Goal: Information Seeking & Learning: Learn about a topic

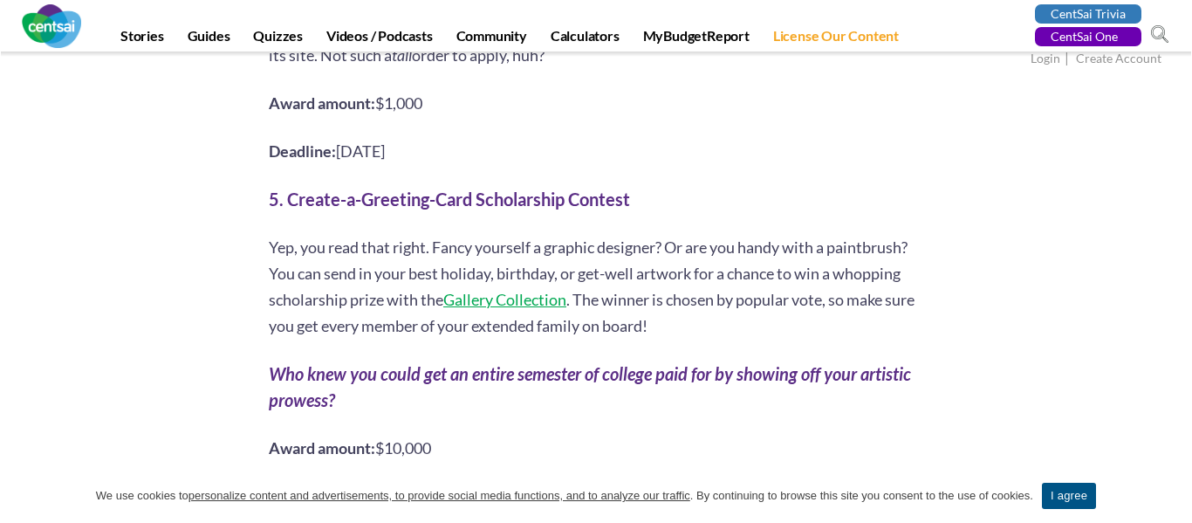
scroll to position [2945, 0]
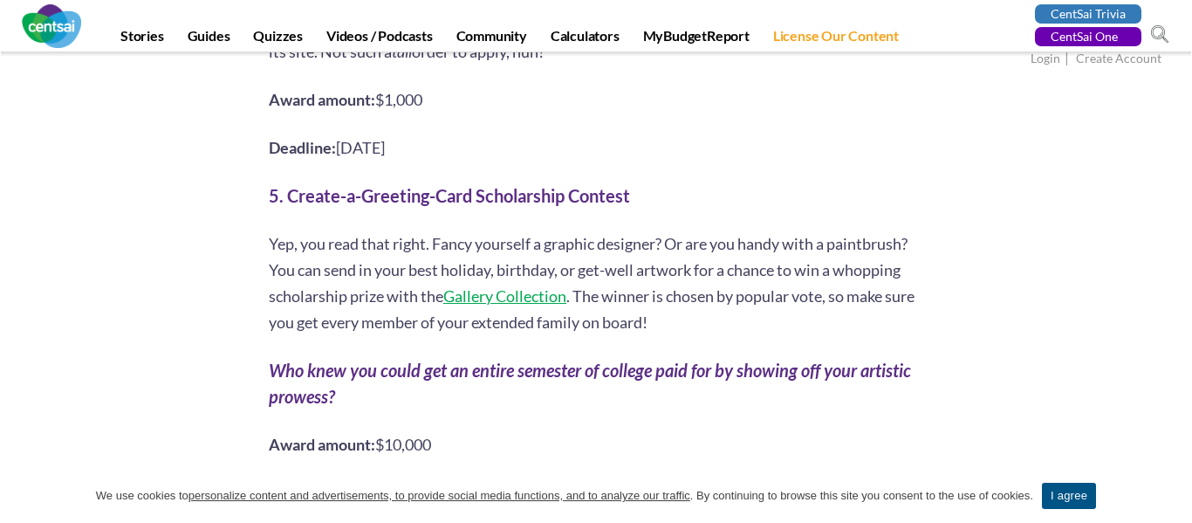
click at [498, 286] on span "Gallery Collection" at bounding box center [504, 295] width 123 height 19
click at [508, 286] on span "Gallery Collection" at bounding box center [504, 295] width 123 height 19
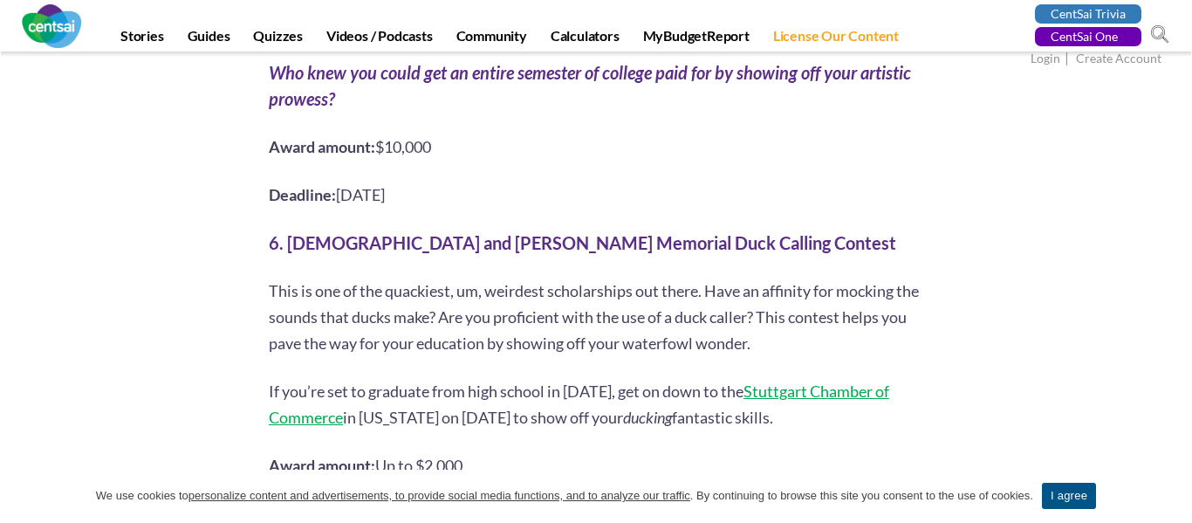
scroll to position [3248, 0]
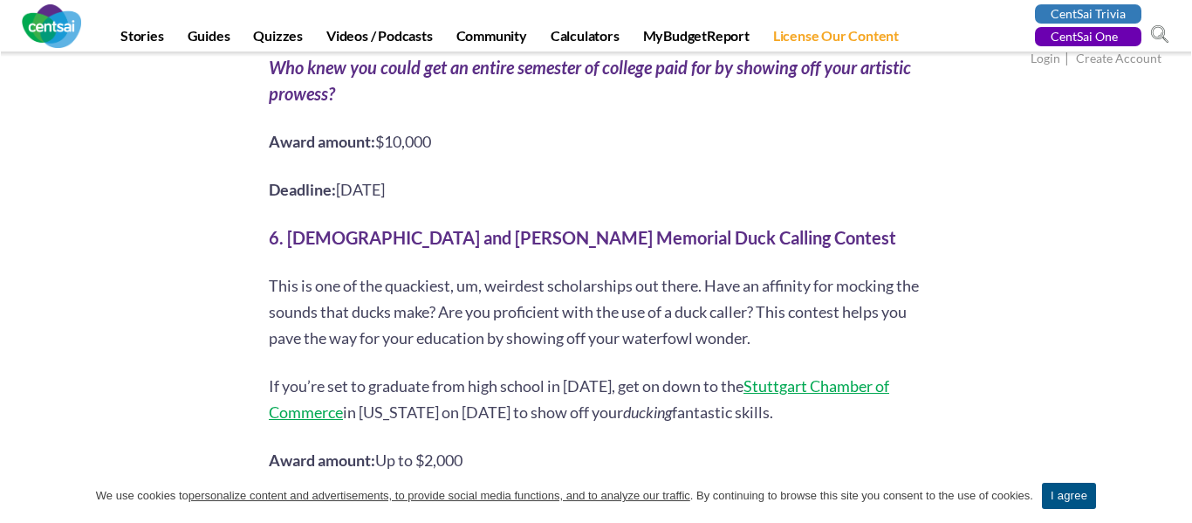
click at [272, 276] on span "This is one of the quackiest, um, weirdest scholarships out there. Have an affi…" at bounding box center [594, 312] width 650 height 72
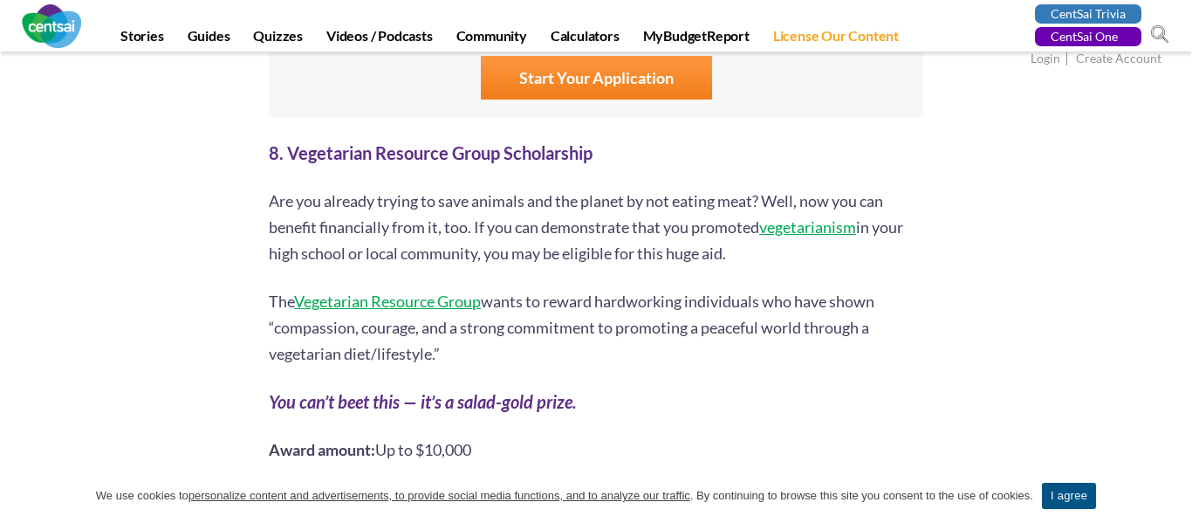
scroll to position [4083, 0]
click at [415, 292] on span "Vegetarian Resource Group" at bounding box center [387, 301] width 187 height 19
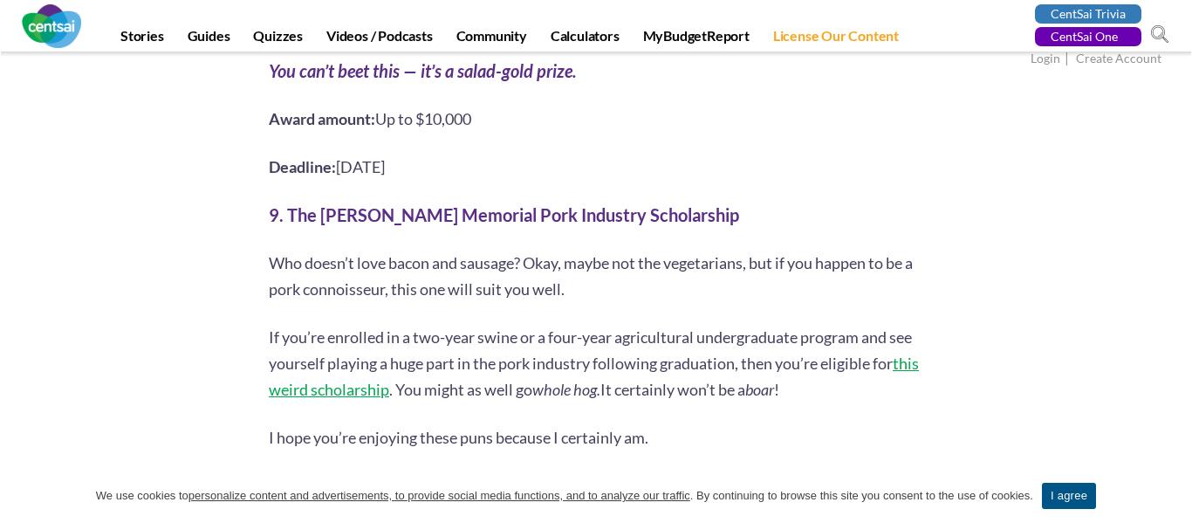
scroll to position [4415, 0]
click at [643, 252] on span "Who doesn’t love bacon and sausage? Okay, maybe not the vegetarians, but if you…" at bounding box center [591, 274] width 644 height 45
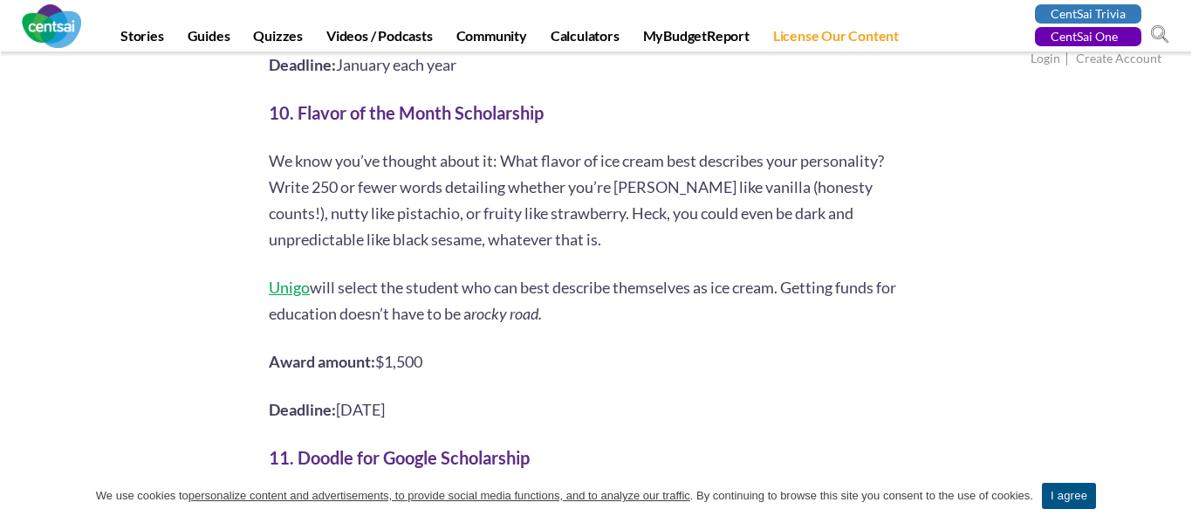
scroll to position [4879, 0]
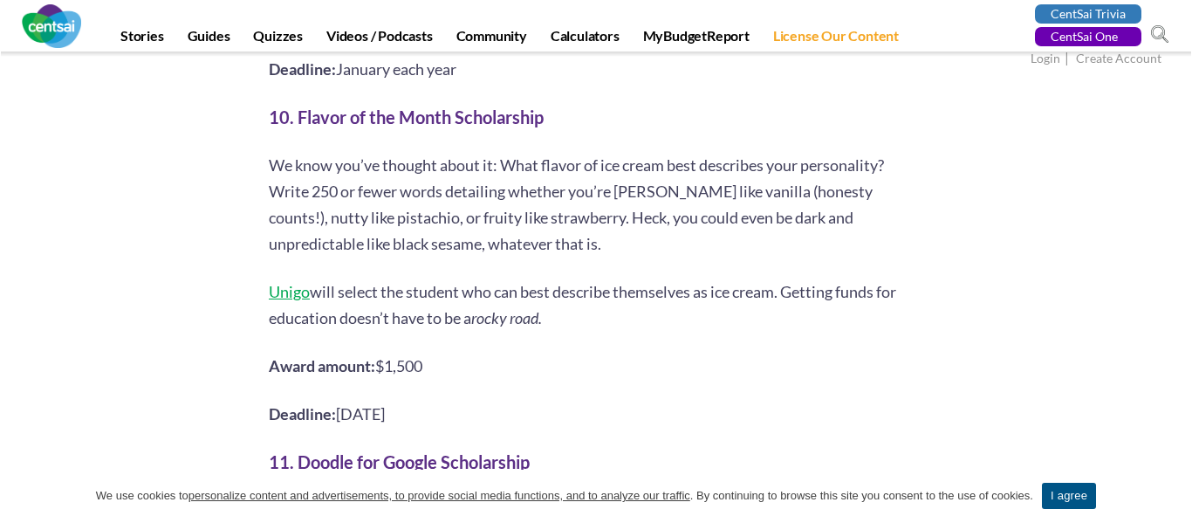
click at [303, 282] on span "Unigo" at bounding box center [289, 291] width 41 height 19
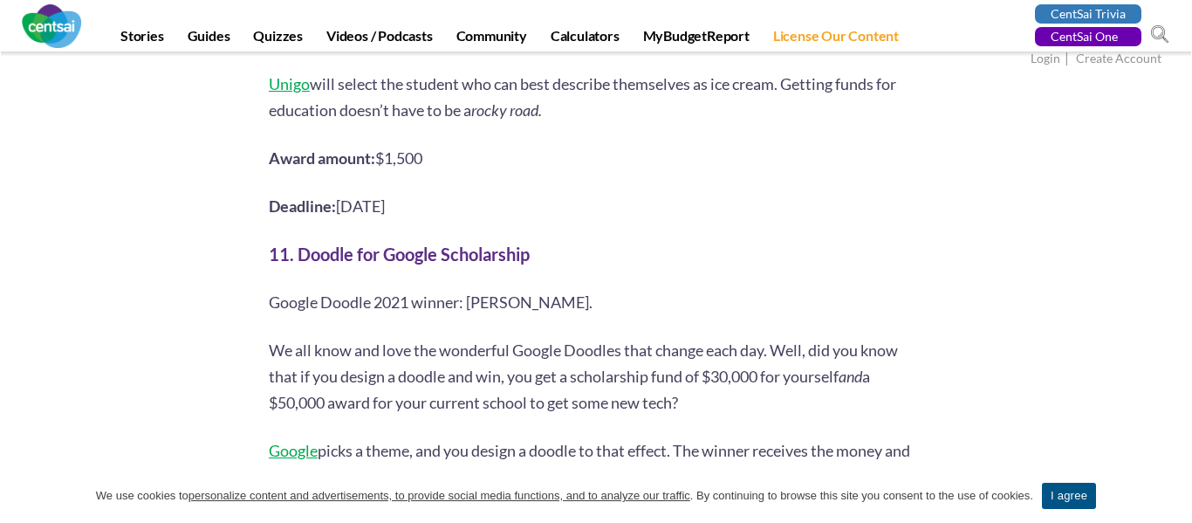
scroll to position [5091, 0]
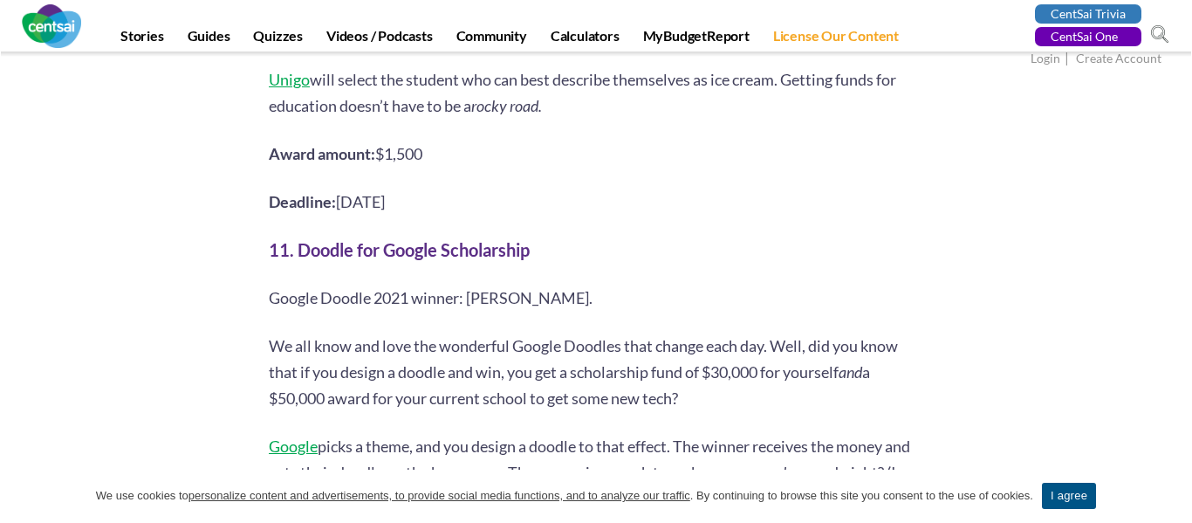
click at [292, 436] on span "Google" at bounding box center [293, 445] width 49 height 19
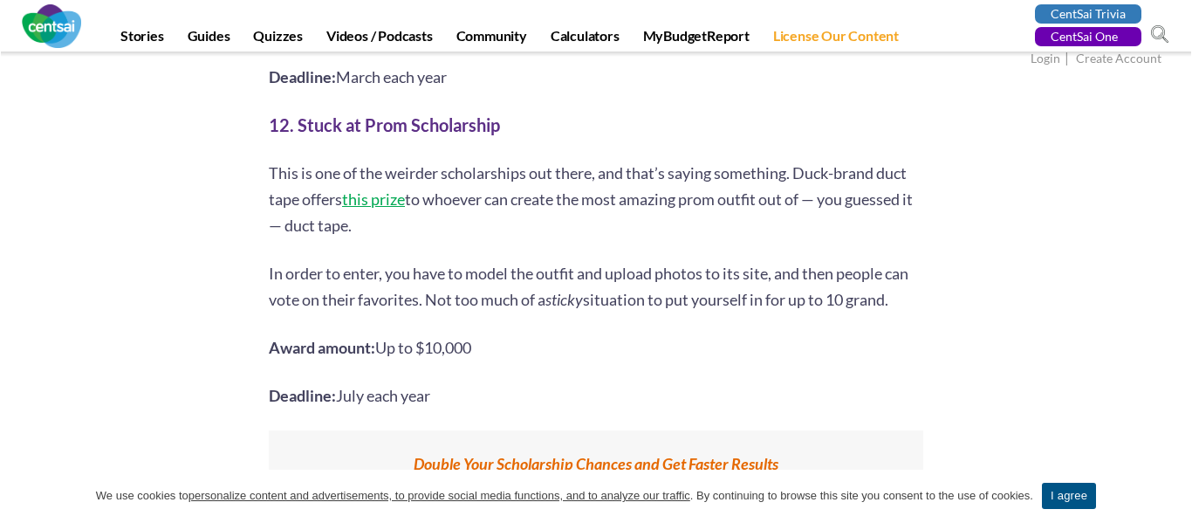
scroll to position [5614, 0]
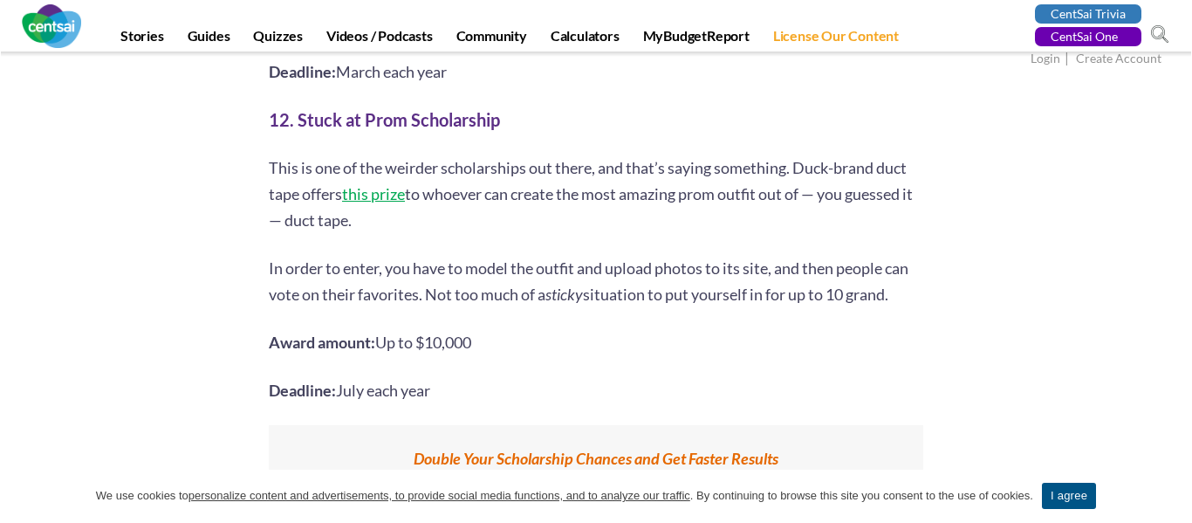
click at [371, 184] on span "this prize" at bounding box center [373, 193] width 63 height 19
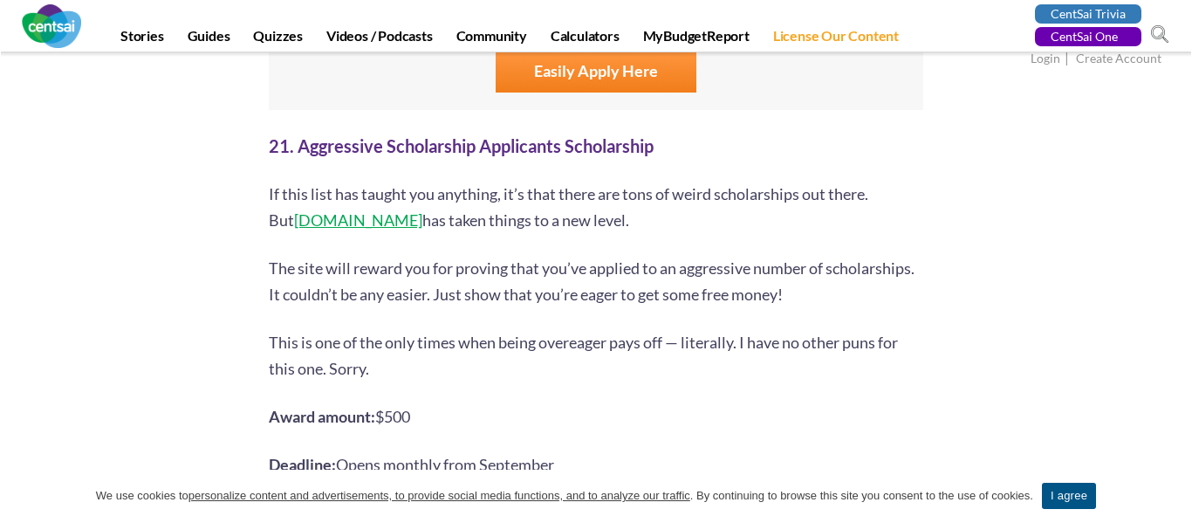
scroll to position [9218, 0]
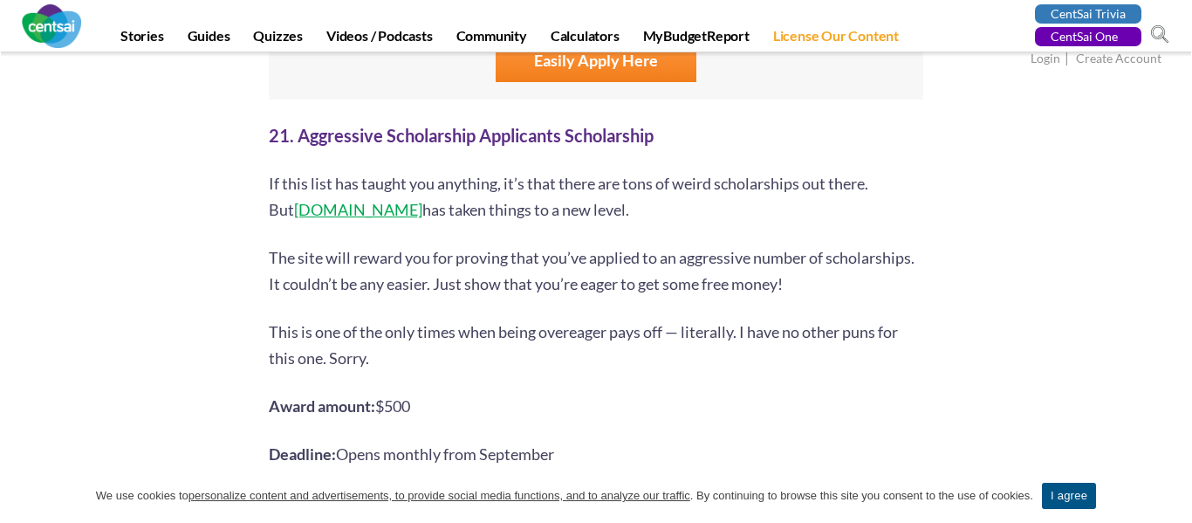
scroll to position [9225, 0]
click at [326, 201] on span "[DOMAIN_NAME]" at bounding box center [358, 210] width 128 height 19
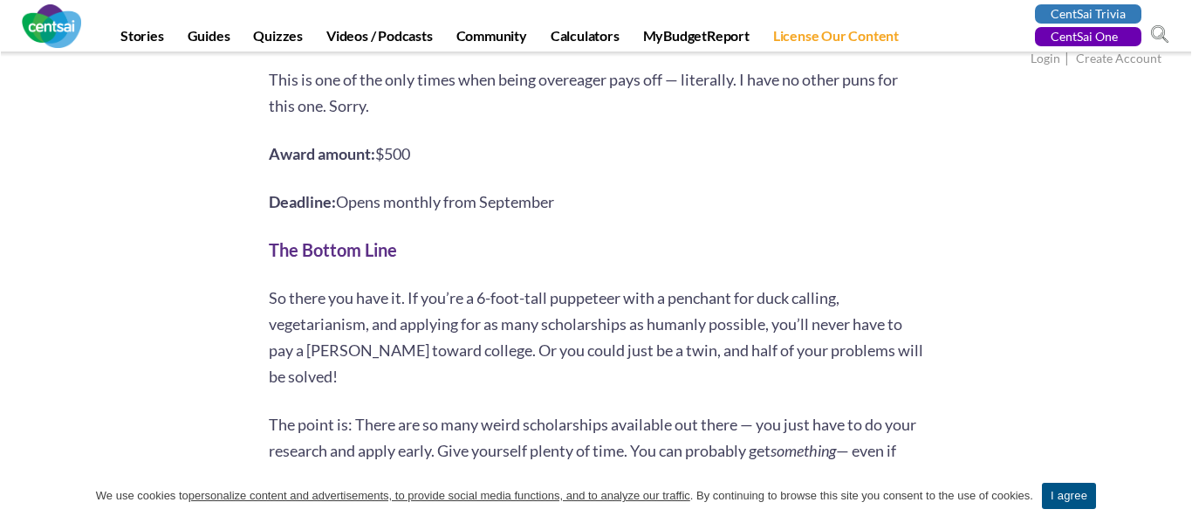
scroll to position [9469, 0]
